Goal: Transaction & Acquisition: Purchase product/service

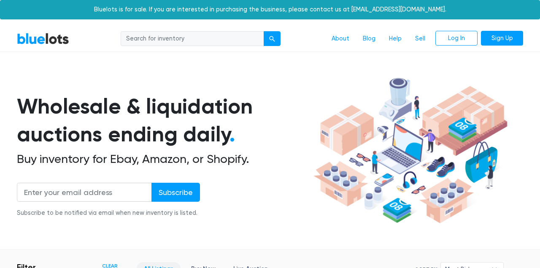
scroll to position [227, 0]
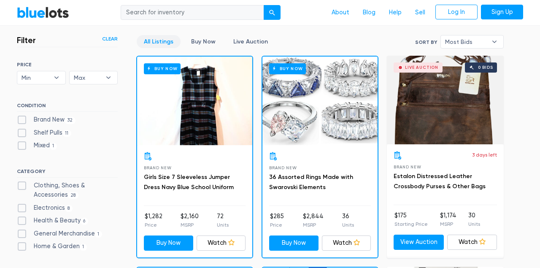
click at [22, 131] on label "Shelf Pulls 11" at bounding box center [44, 132] width 54 height 9
click at [22, 131] on Pulls"] "Shelf Pulls 11" at bounding box center [19, 130] width 5 height 5
checkbox Pulls"] "true"
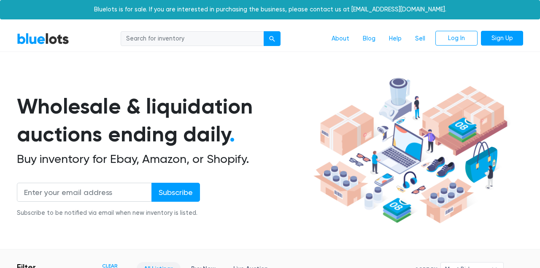
scroll to position [227, 0]
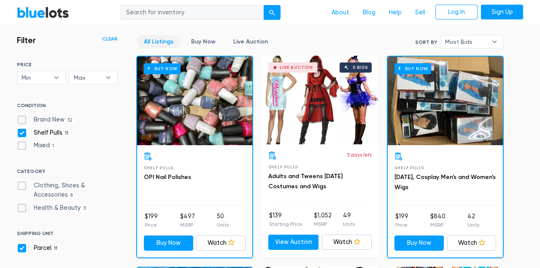
click at [24, 120] on label "Brand New 32" at bounding box center [46, 119] width 59 height 9
click at [22, 120] on New"] "Brand New 32" at bounding box center [19, 117] width 5 height 5
checkbox New"] "true"
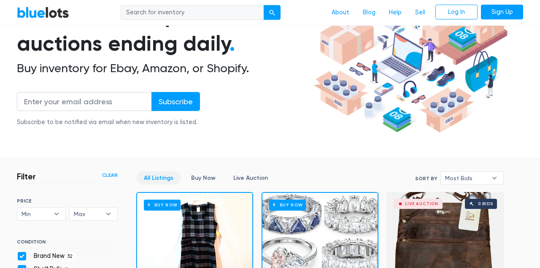
scroll to position [139, 0]
